Goal: Task Accomplishment & Management: Use online tool/utility

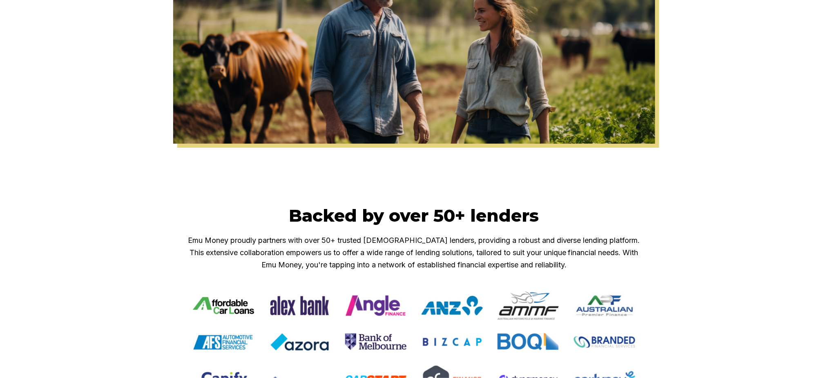
scroll to position [544, 0]
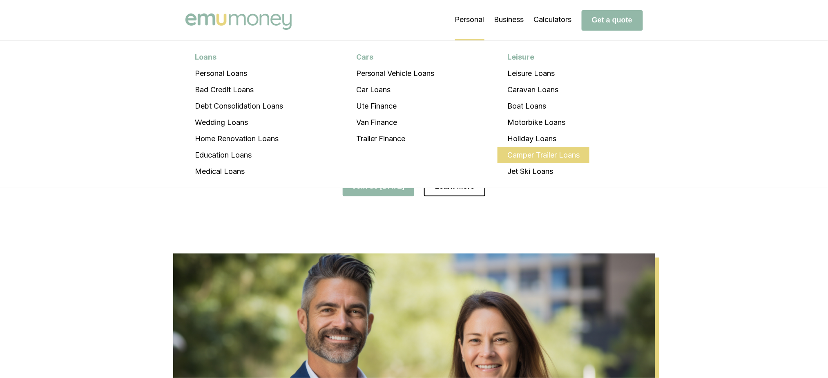
click at [531, 151] on li "Camper Trailer Loans" at bounding box center [543, 155] width 92 height 16
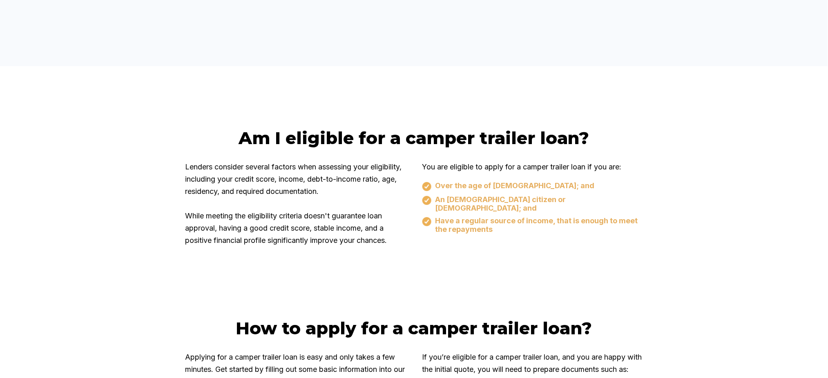
scroll to position [1851, 0]
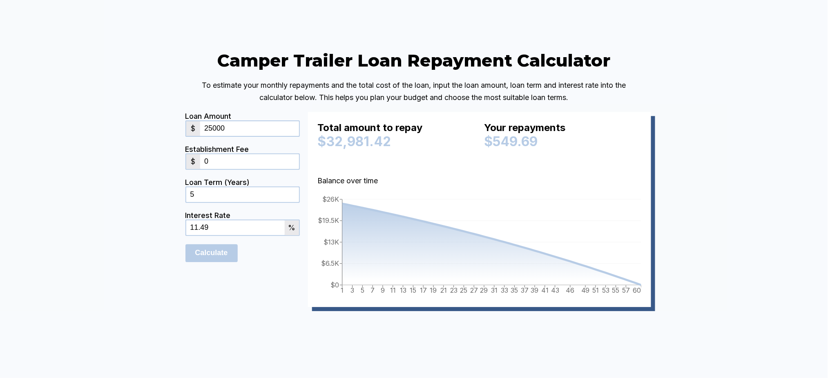
click at [242, 136] on input "25000" at bounding box center [249, 128] width 98 height 15
drag, startPoint x: 242, startPoint y: 165, endPoint x: 151, endPoint y: 160, distance: 91.6
click at [151, 160] on div "Camper Trailer Loan Repayment Calculator To estimate your monthly repayments an…" at bounding box center [414, 191] width 828 height 404
type input "2"
type input "100000"
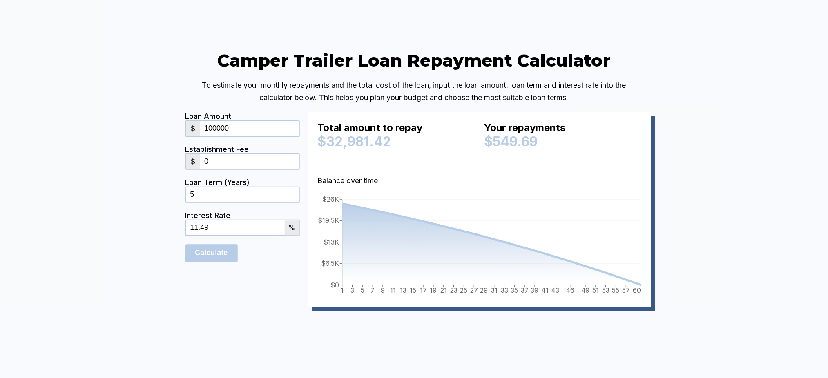
click at [209, 169] on input "0" at bounding box center [249, 161] width 98 height 15
drag, startPoint x: 225, startPoint y: 198, endPoint x: 205, endPoint y: 194, distance: 20.4
click at [205, 169] on input "0" at bounding box center [249, 161] width 98 height 15
type input "3000"
click at [237, 202] on input "5" at bounding box center [242, 194] width 113 height 15
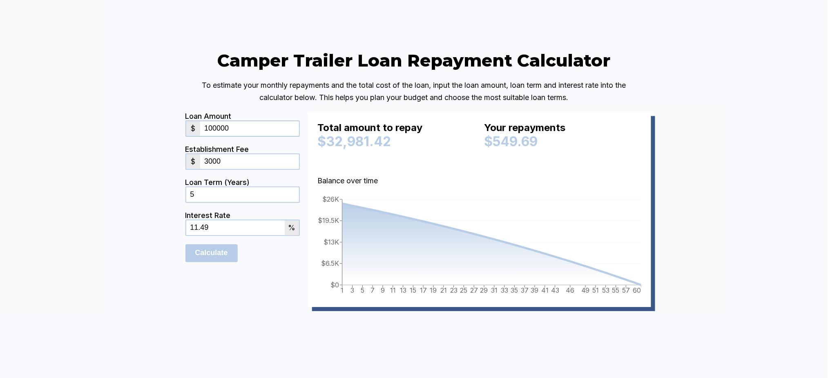
click at [254, 235] on input "11.49" at bounding box center [235, 227] width 98 height 15
drag, startPoint x: 228, startPoint y: 268, endPoint x: 171, endPoint y: 268, distance: 56.7
click at [171, 268] on div "Camper Trailer Loan Repayment Calculator To estimate your monthly repayments an…" at bounding box center [414, 191] width 828 height 404
type input "10"
click at [217, 262] on input "Calculate" at bounding box center [211, 253] width 52 height 18
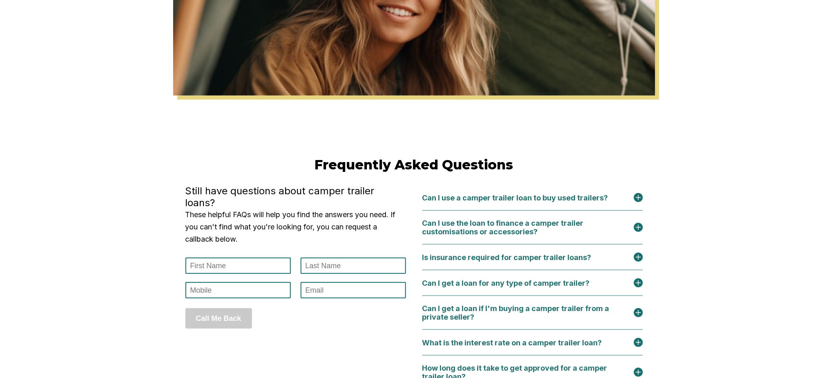
scroll to position [3484, 0]
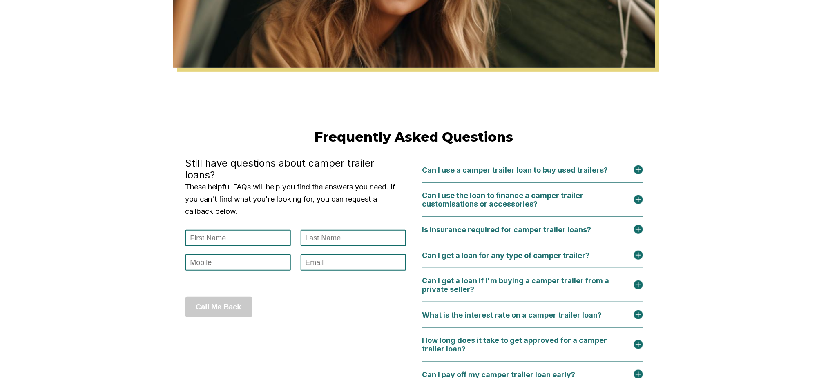
click at [641, 174] on img at bounding box center [638, 169] width 9 height 9
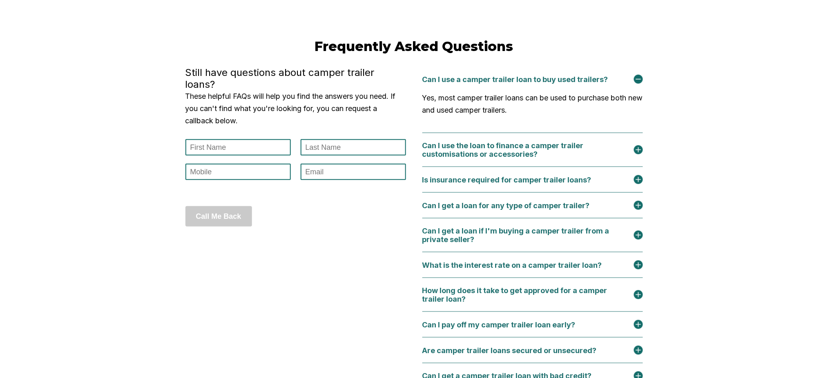
scroll to position [3593, 0]
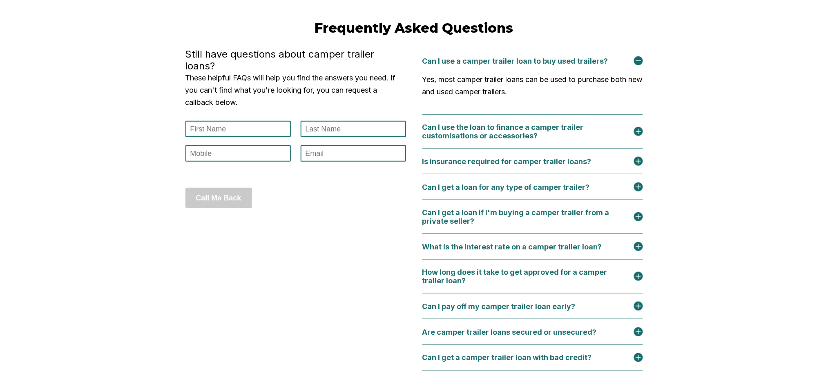
click at [640, 166] on img at bounding box center [638, 161] width 9 height 9
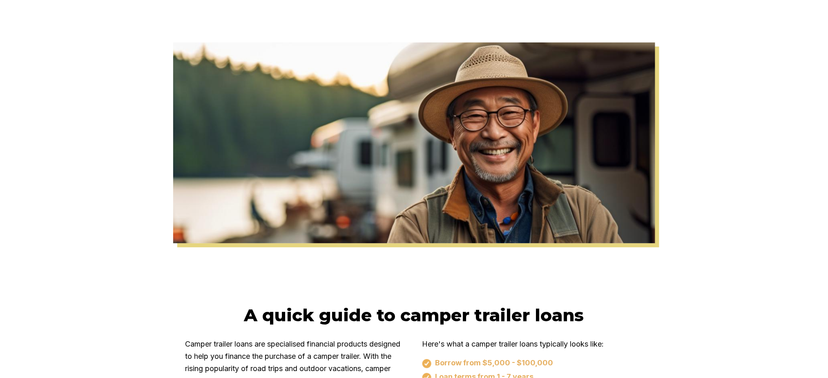
scroll to position [0, 0]
